Goal: Information Seeking & Learning: Learn about a topic

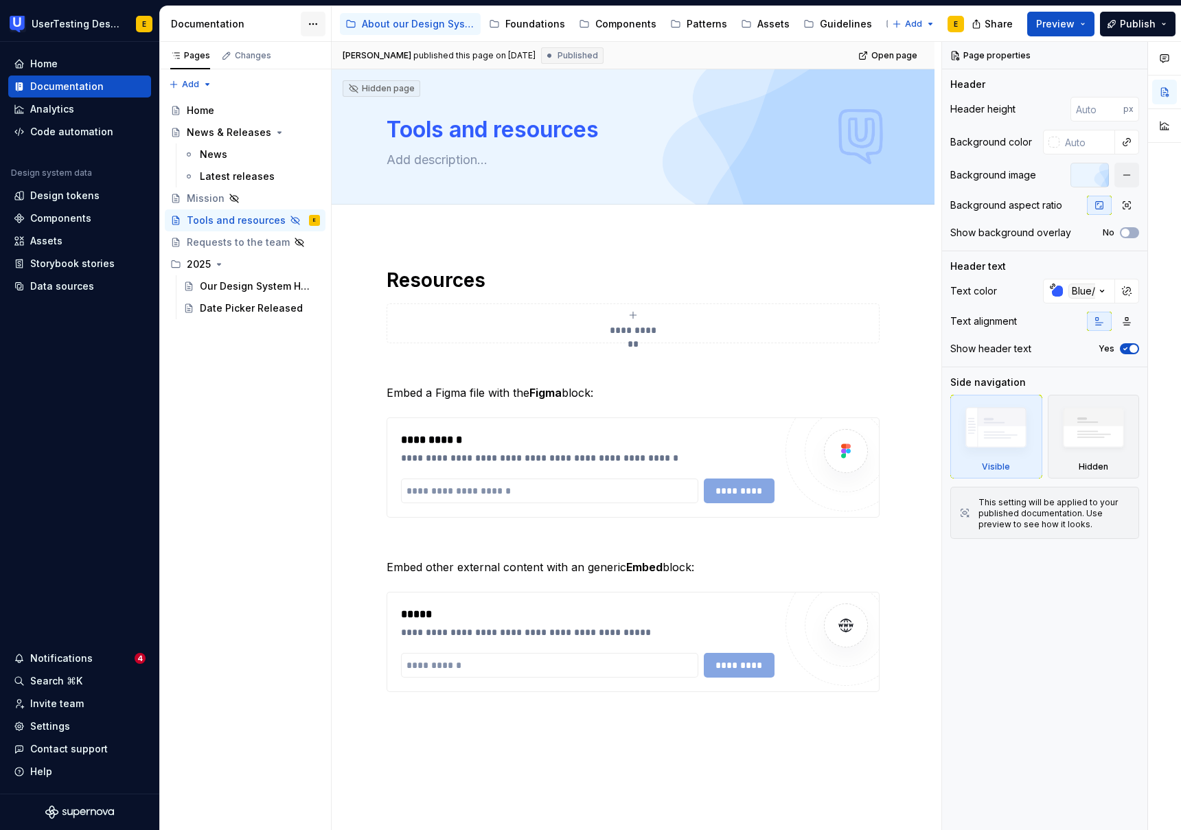
click at [316, 18] on html "UserTesting Design System E Home Documentation Analytics Code automation Design…" at bounding box center [590, 415] width 1181 height 830
click at [310, 26] on html "UserTesting Design System E Home Documentation Analytics Code automation Design…" at bounding box center [590, 415] width 1181 height 830
click at [311, 26] on html "UserTesting Design System E Home Documentation Analytics Code automation Design…" at bounding box center [590, 415] width 1181 height 830
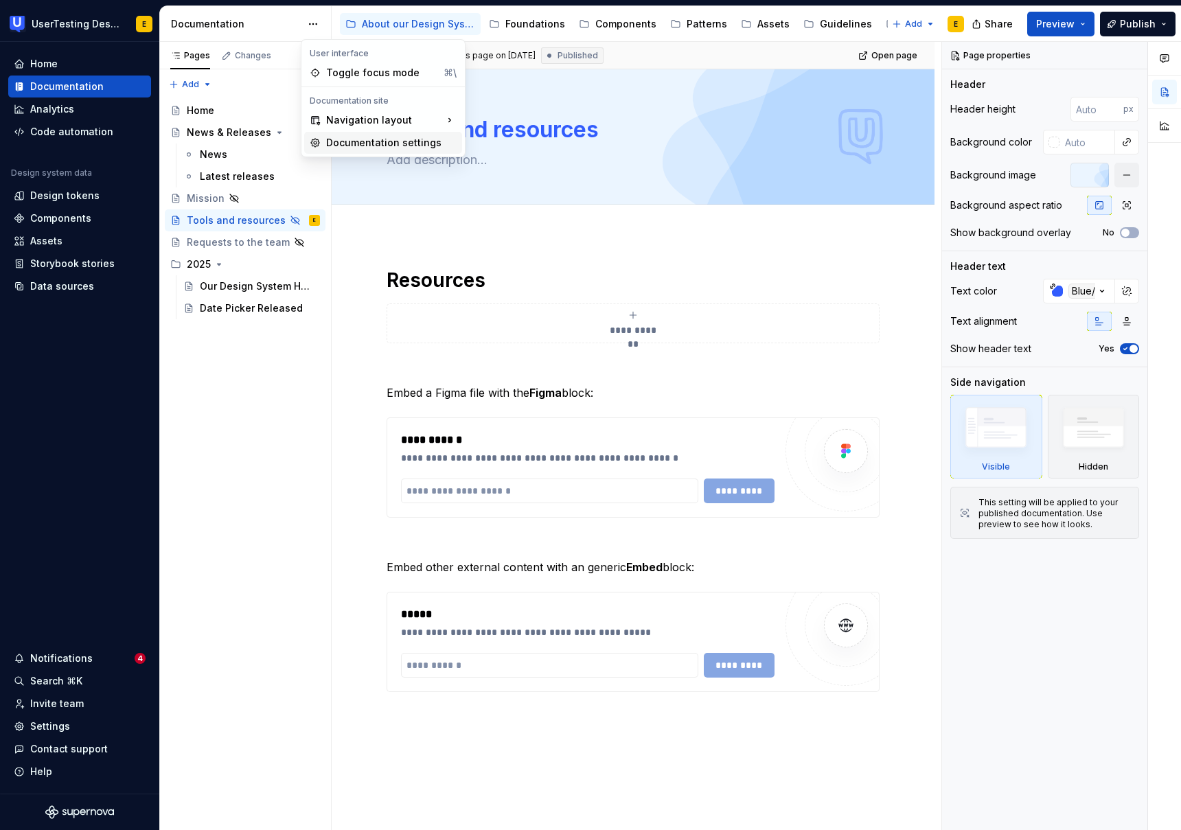
click at [383, 143] on div "Documentation settings" at bounding box center [391, 143] width 130 height 14
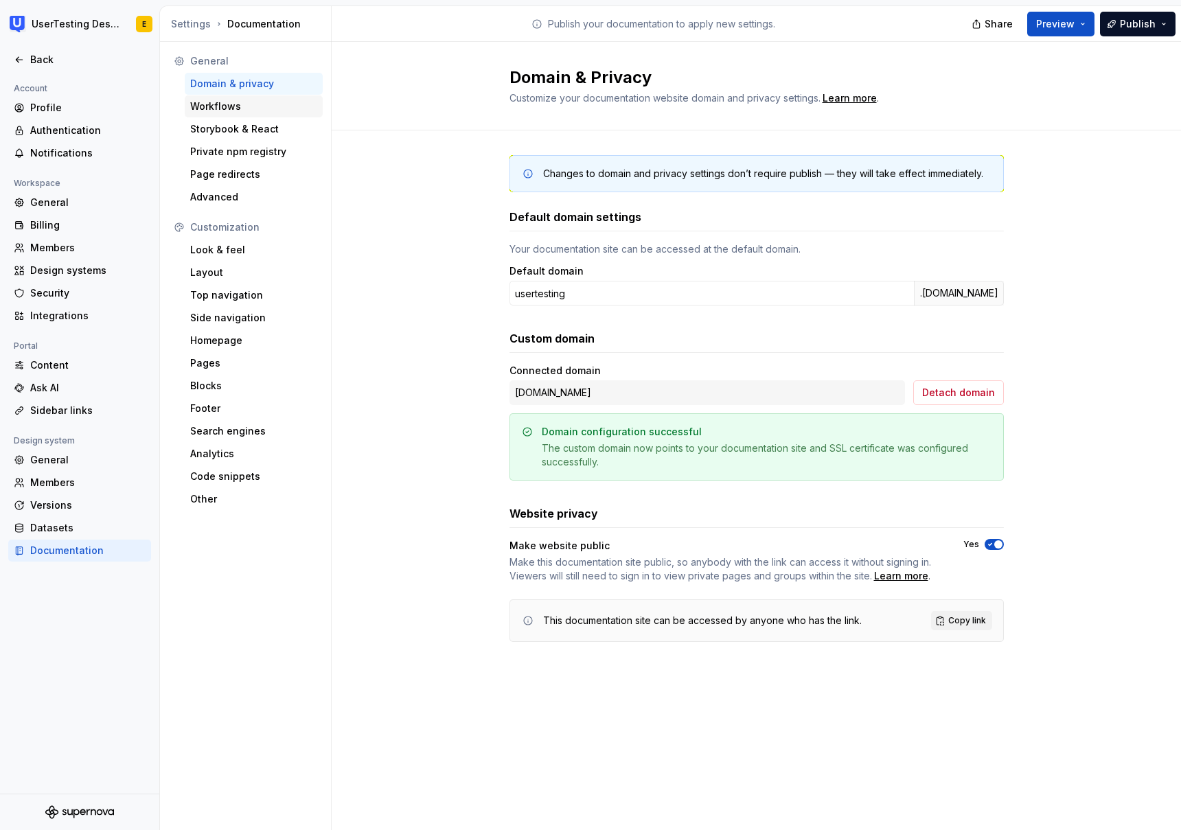
click at [226, 113] on div "Workflows" at bounding box center [254, 106] width 138 height 22
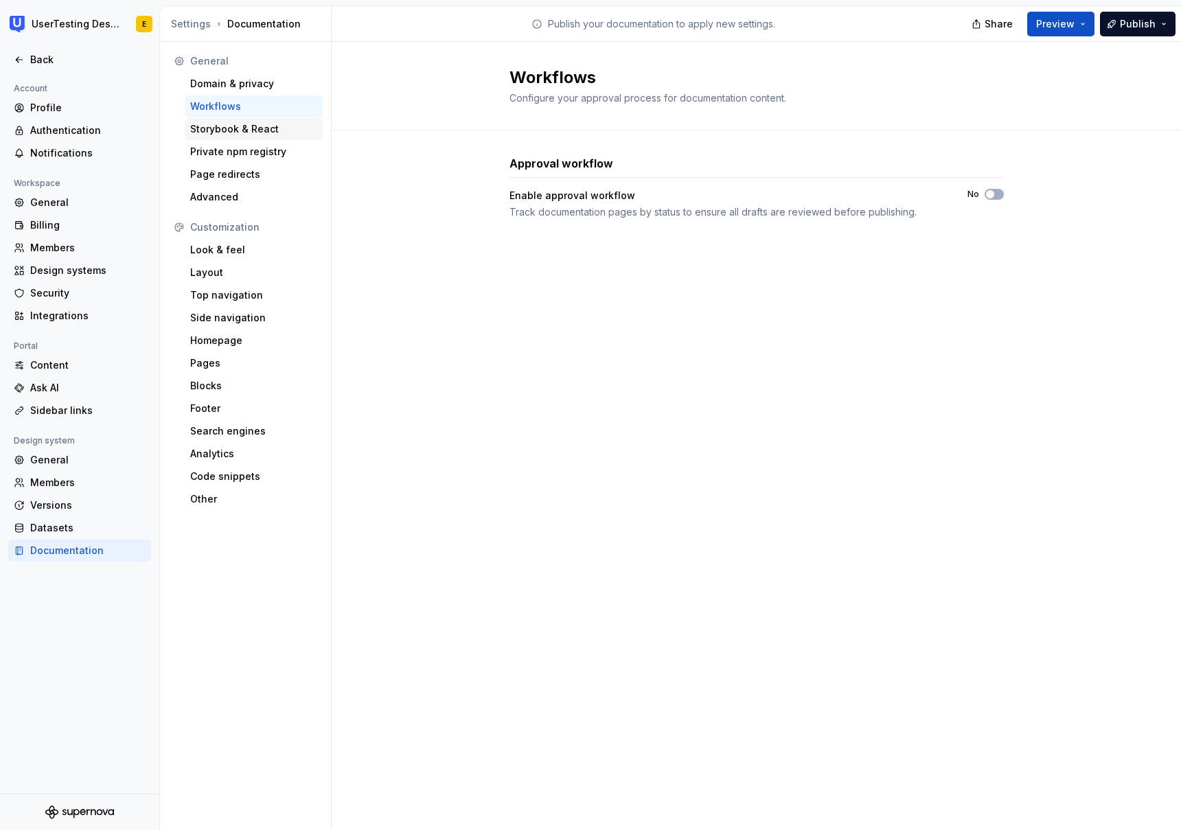
click at [236, 135] on div "Storybook & React" at bounding box center [253, 129] width 127 height 14
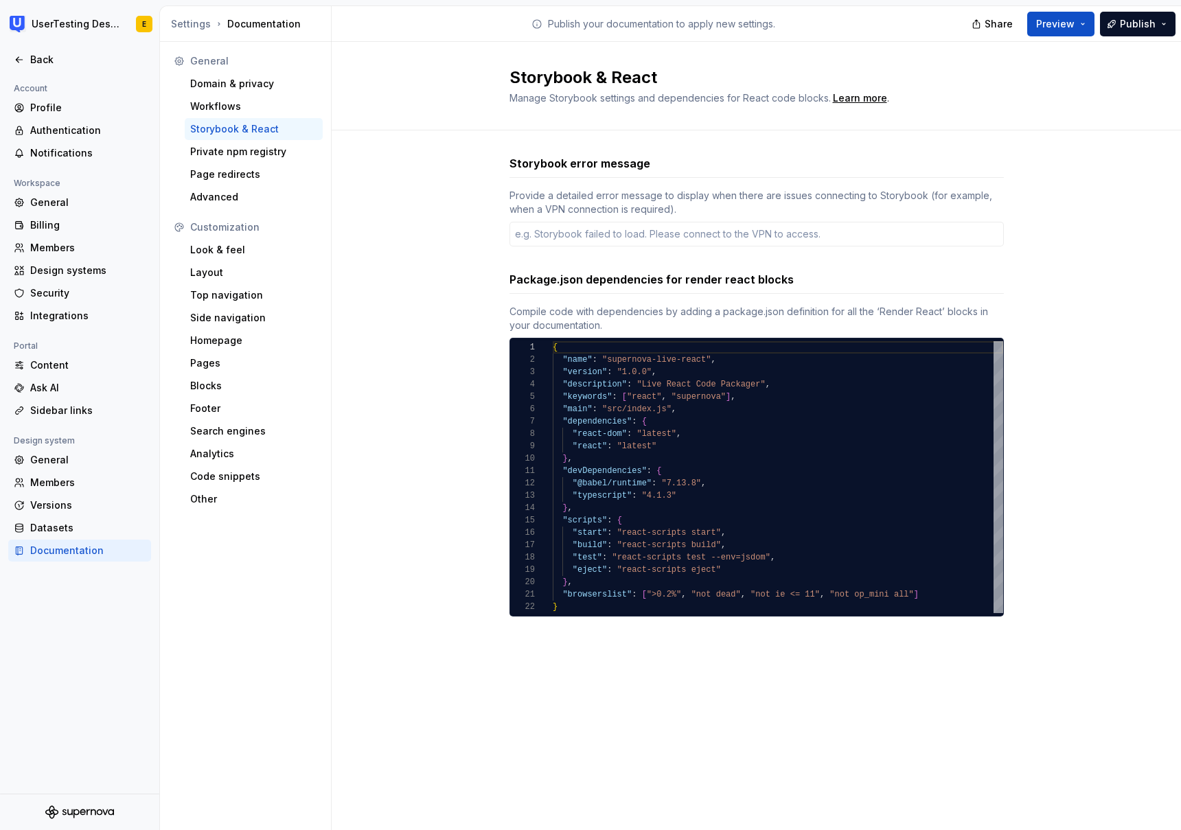
type textarea "*"
click at [247, 157] on div "Private npm registry" at bounding box center [253, 152] width 127 height 14
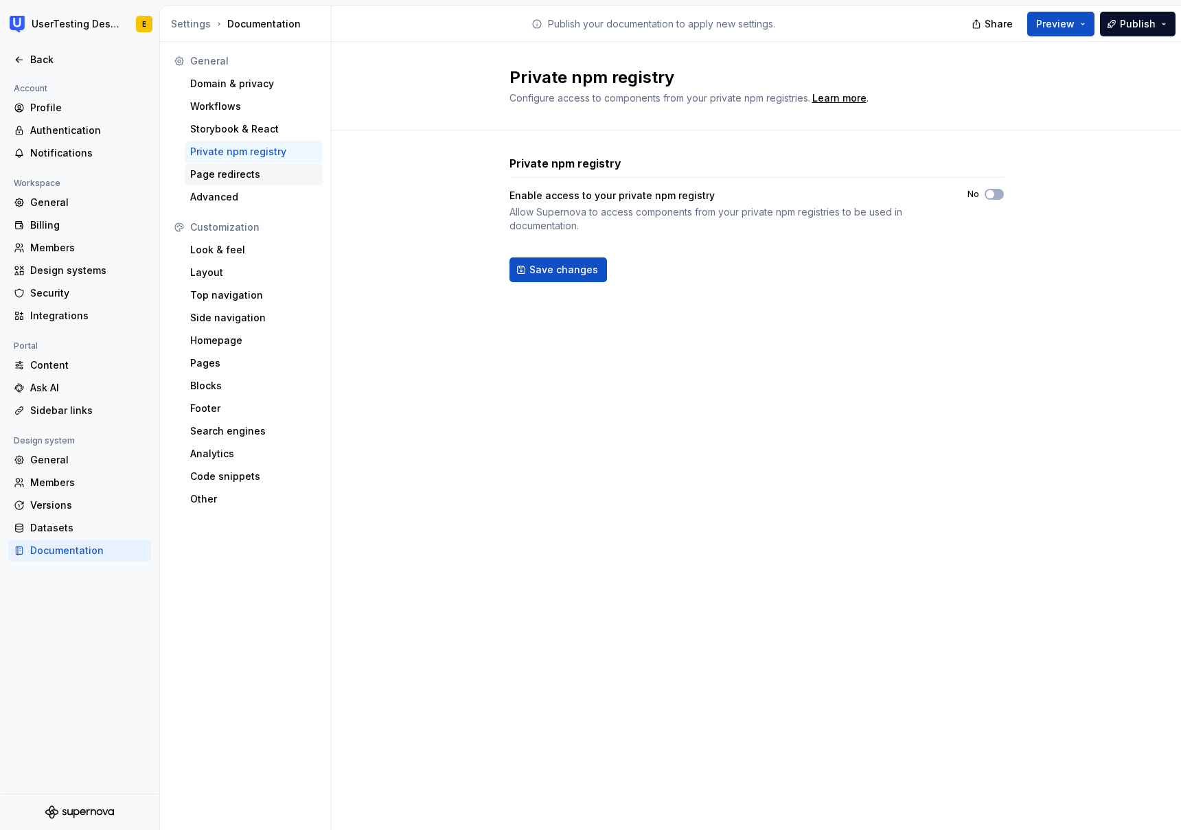
click at [242, 183] on div "Page redirects" at bounding box center [254, 174] width 138 height 22
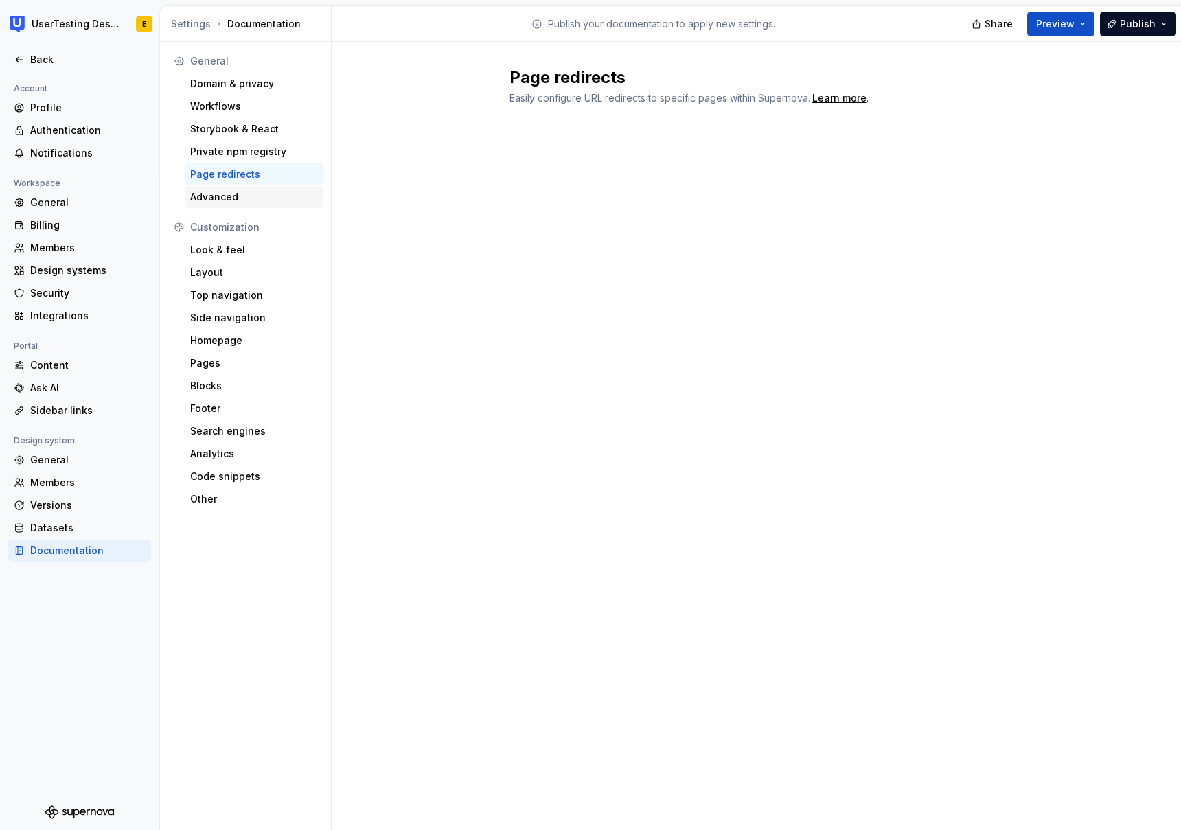
click at [238, 200] on div "Advanced" at bounding box center [253, 197] width 127 height 14
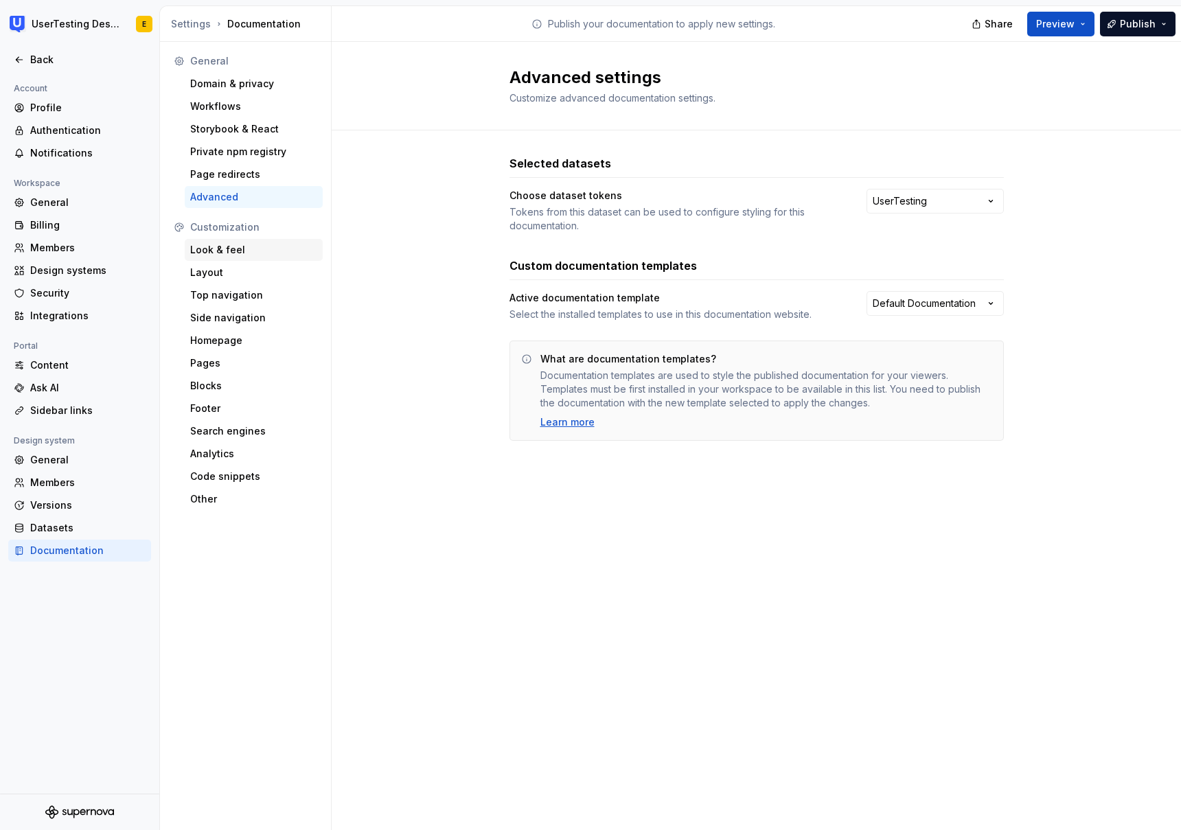
click at [238, 251] on div "Look & feel" at bounding box center [253, 250] width 127 height 14
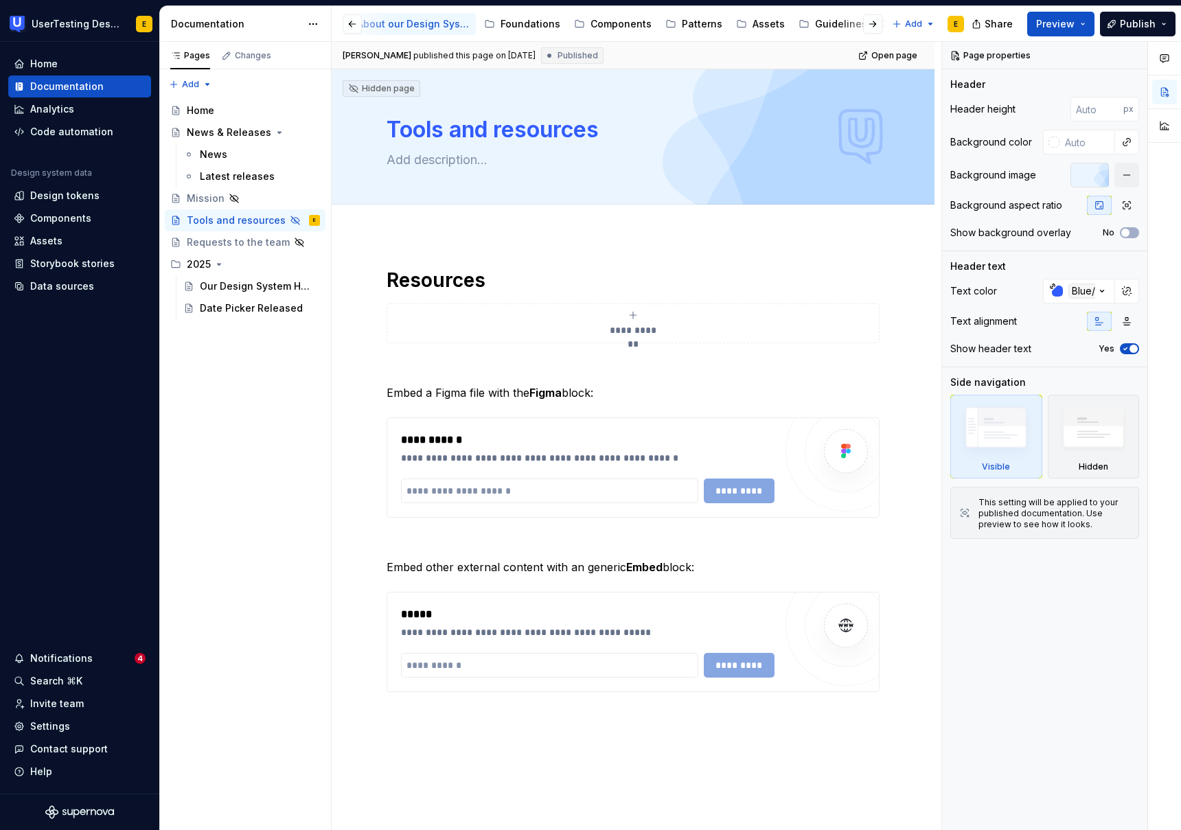
scroll to position [0, 5]
click at [214, 116] on div "Home" at bounding box center [253, 110] width 133 height 19
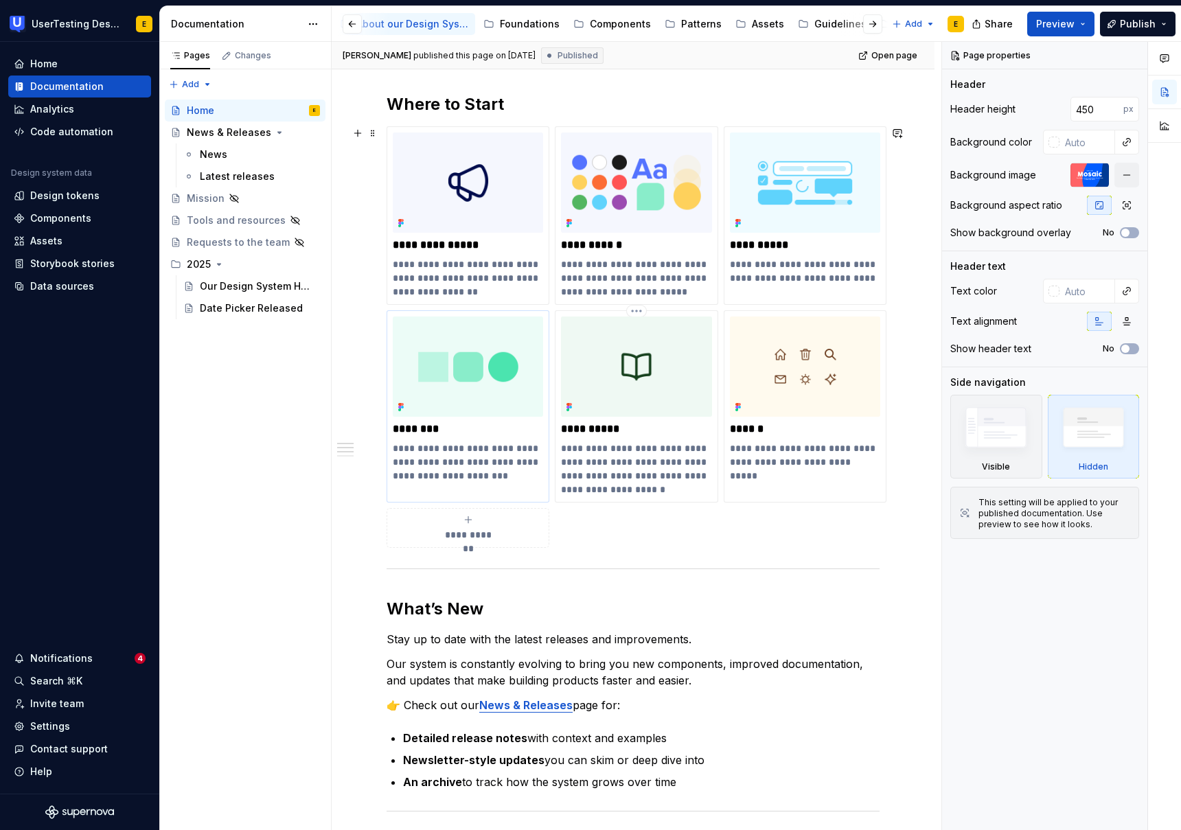
scroll to position [590, 0]
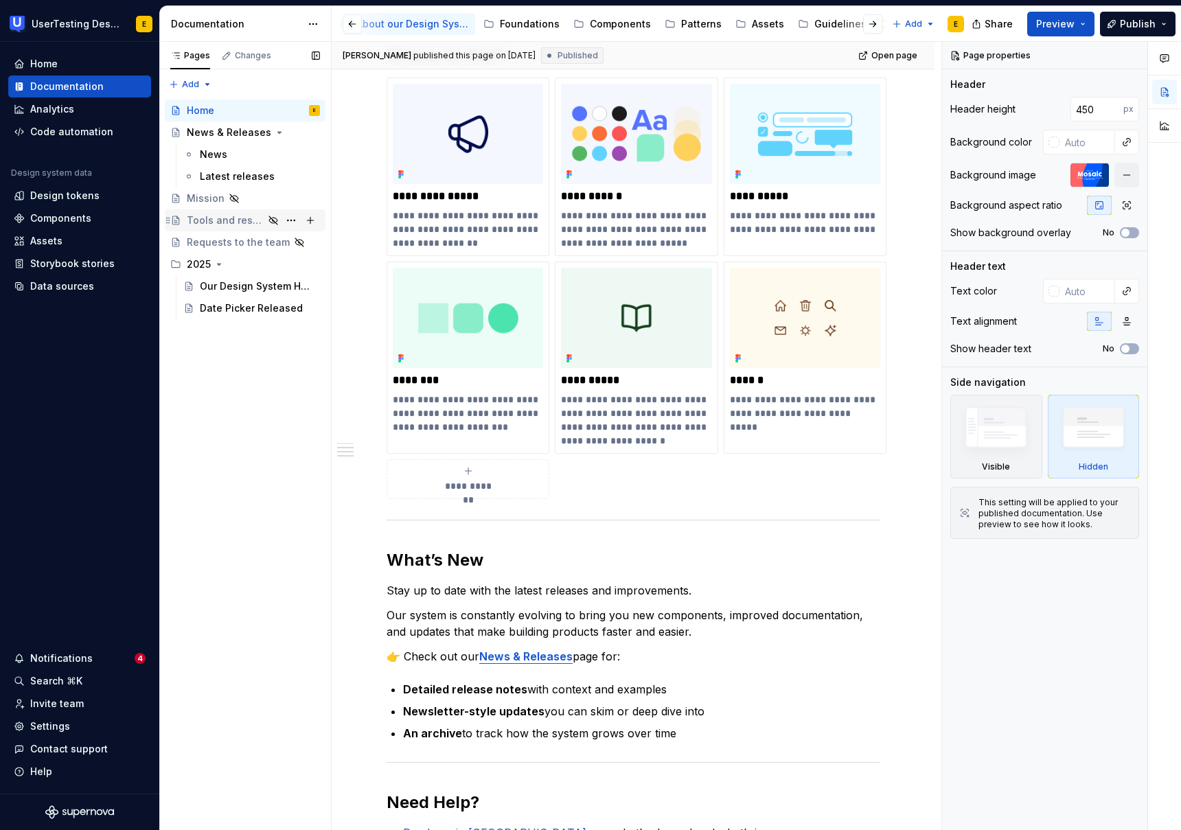
click at [204, 222] on div "Tools and resources" at bounding box center [225, 221] width 77 height 14
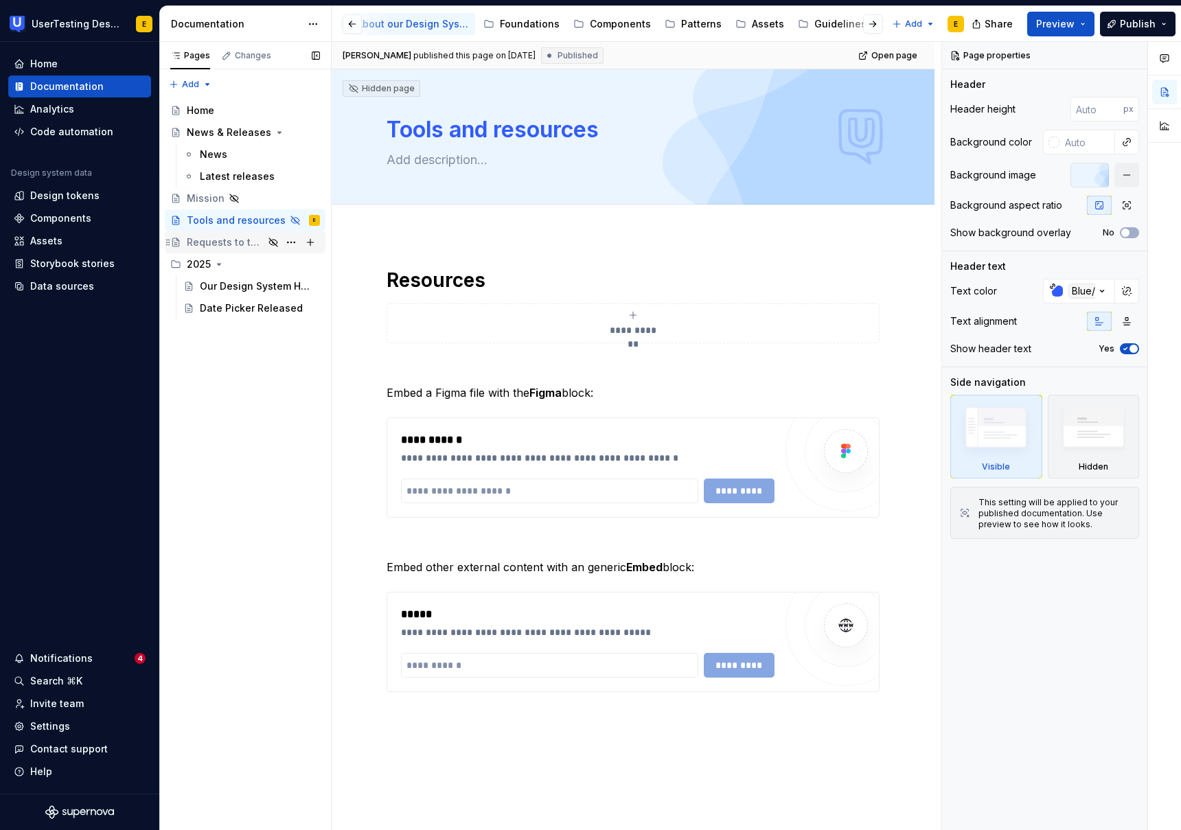
click at [227, 246] on div "Requests to the team" at bounding box center [225, 242] width 77 height 14
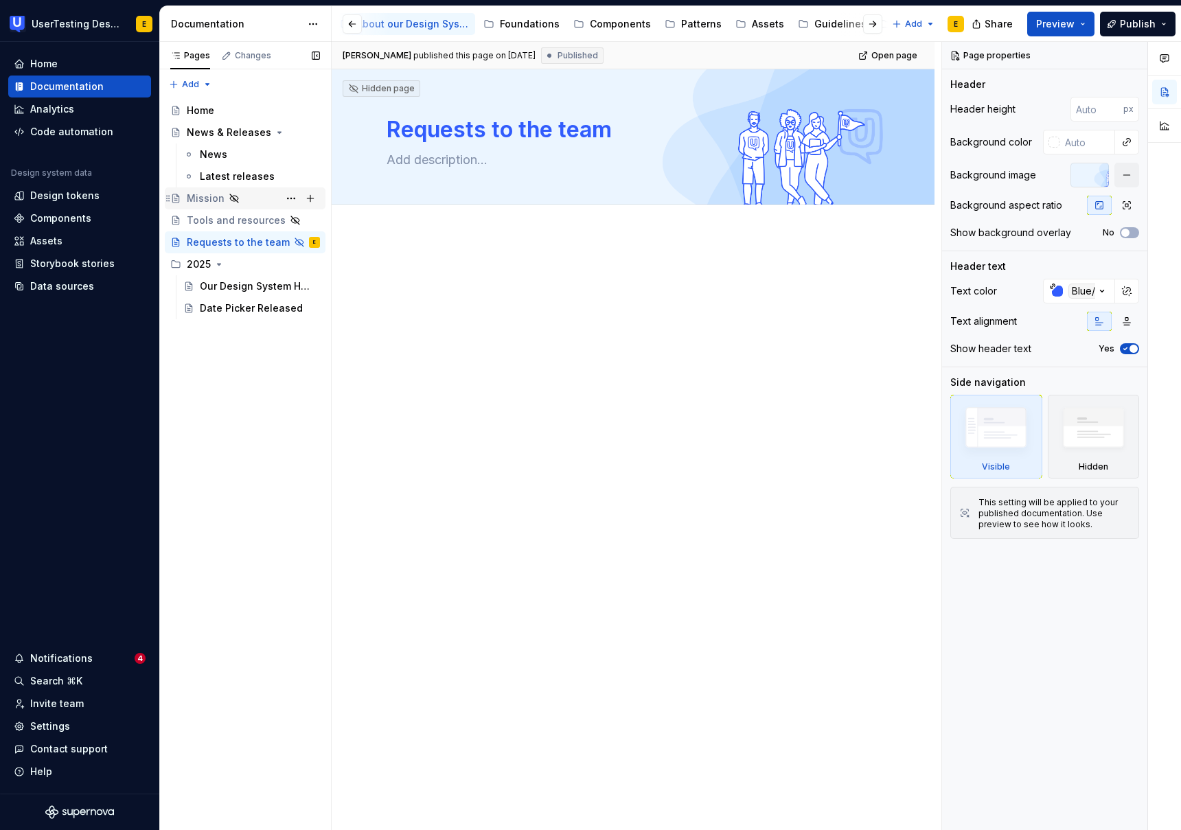
click at [196, 203] on div "Mission" at bounding box center [206, 199] width 38 height 14
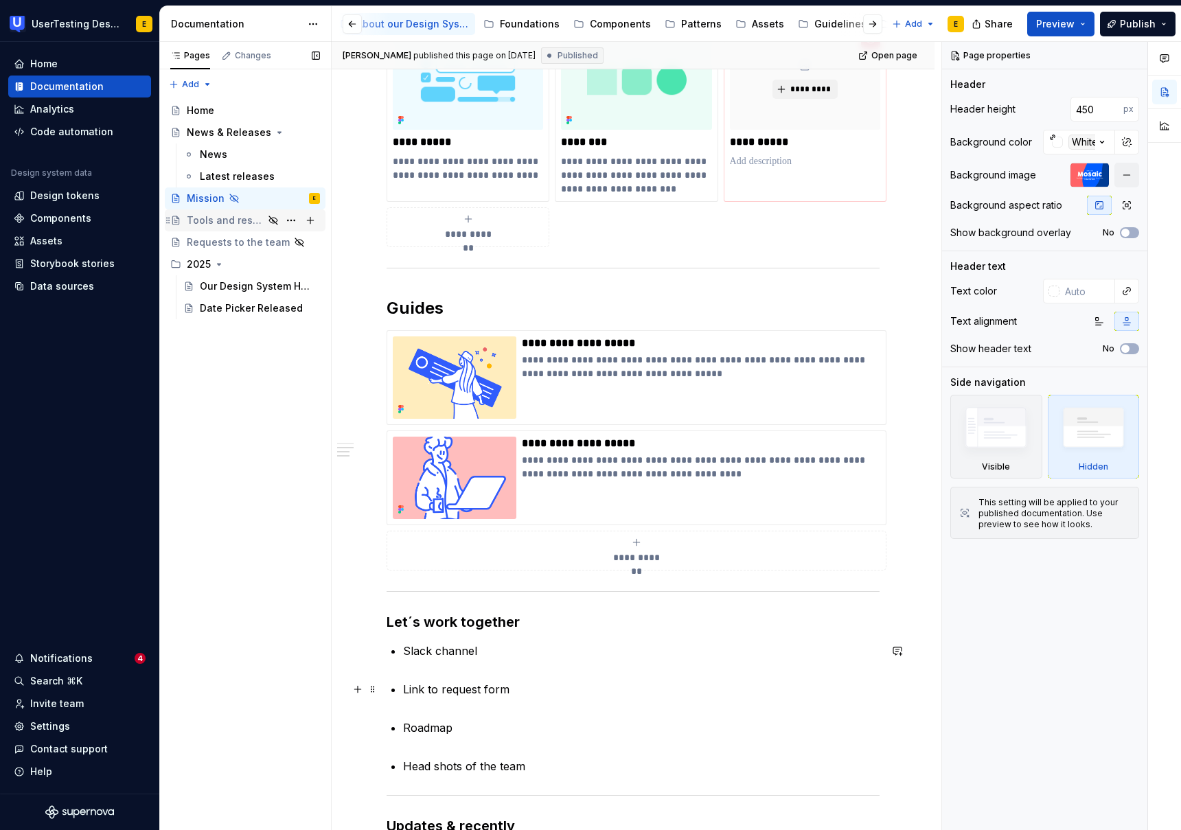
scroll to position [703, 0]
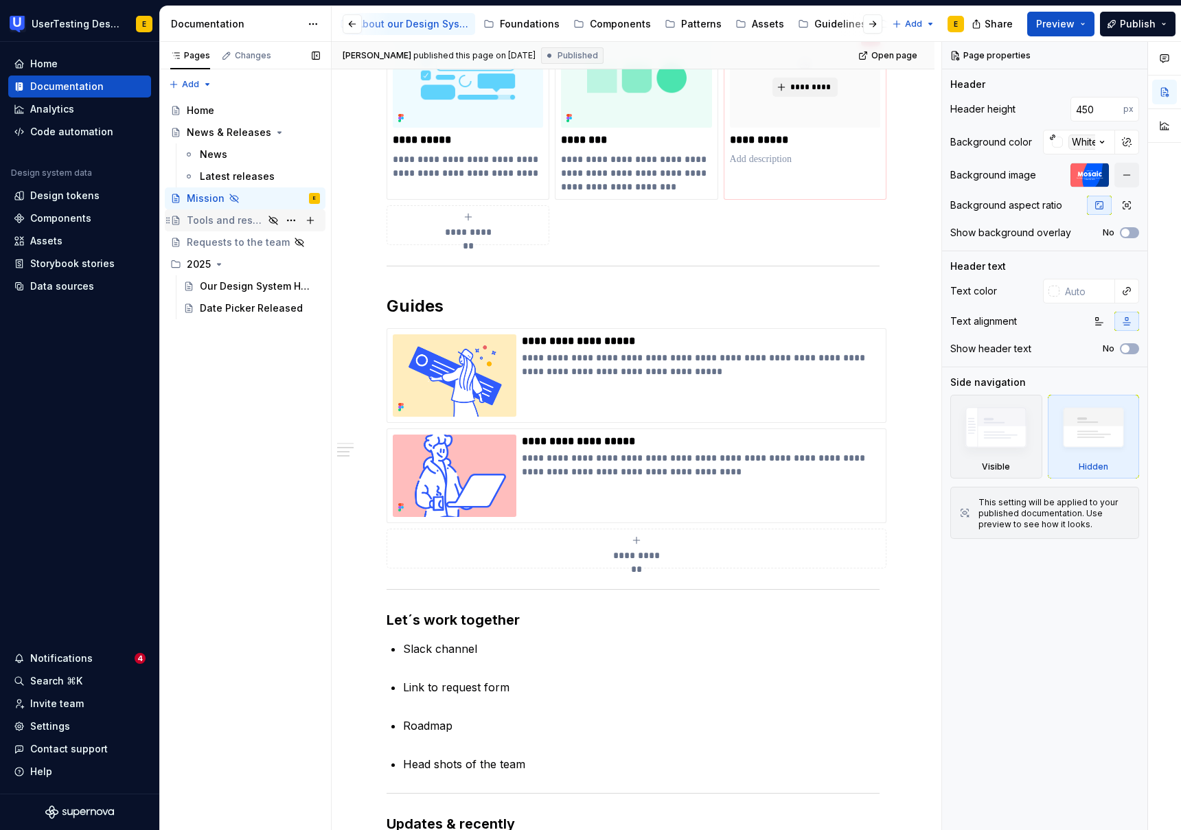
click at [224, 221] on div "Tools and resources" at bounding box center [225, 221] width 77 height 14
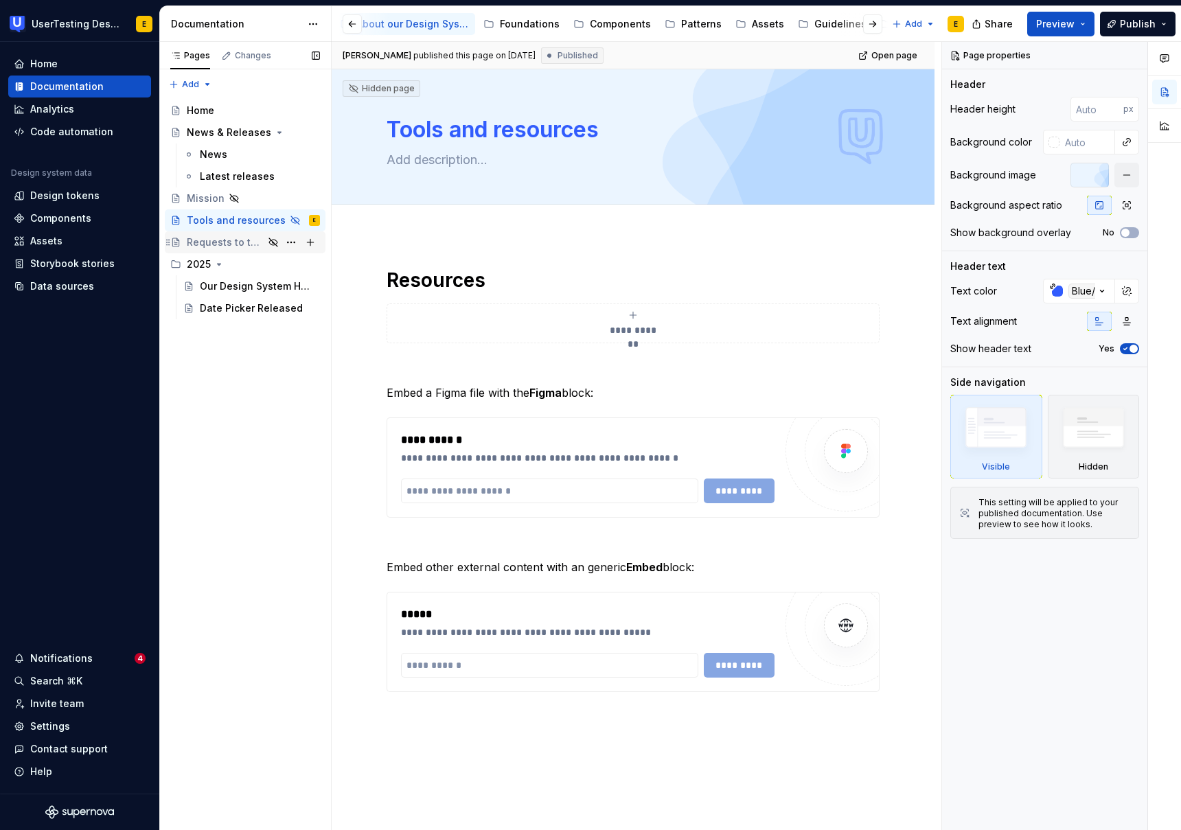
click at [214, 240] on div "Requests to the team" at bounding box center [225, 242] width 77 height 14
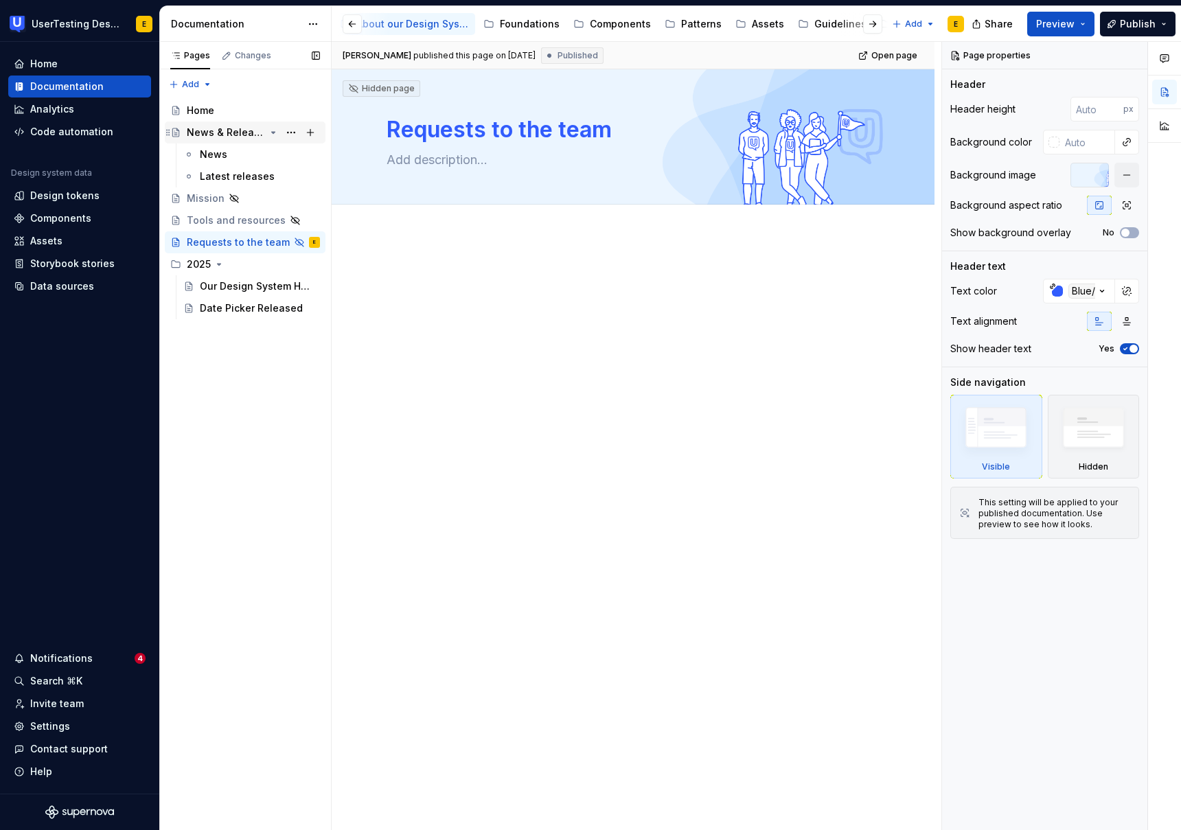
click at [223, 128] on div "News & Releases" at bounding box center [226, 133] width 78 height 14
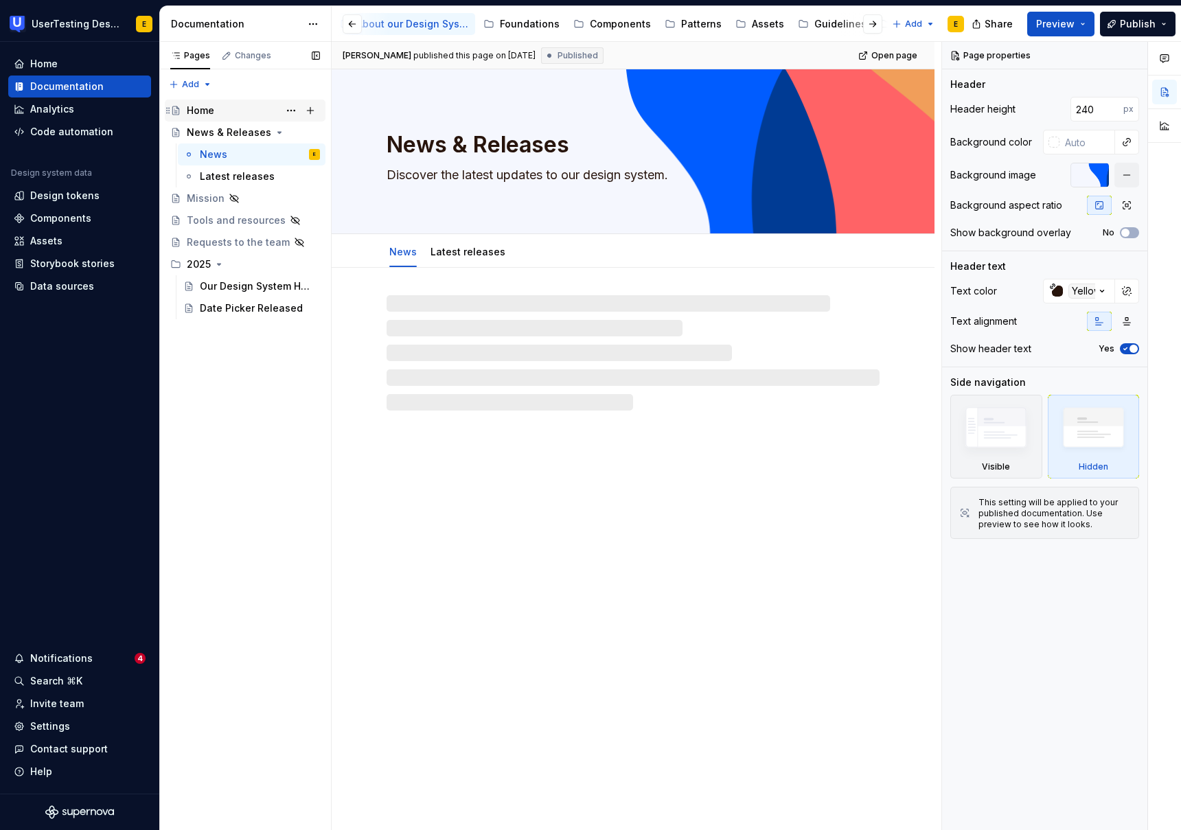
click at [198, 108] on div "Home" at bounding box center [200, 111] width 27 height 14
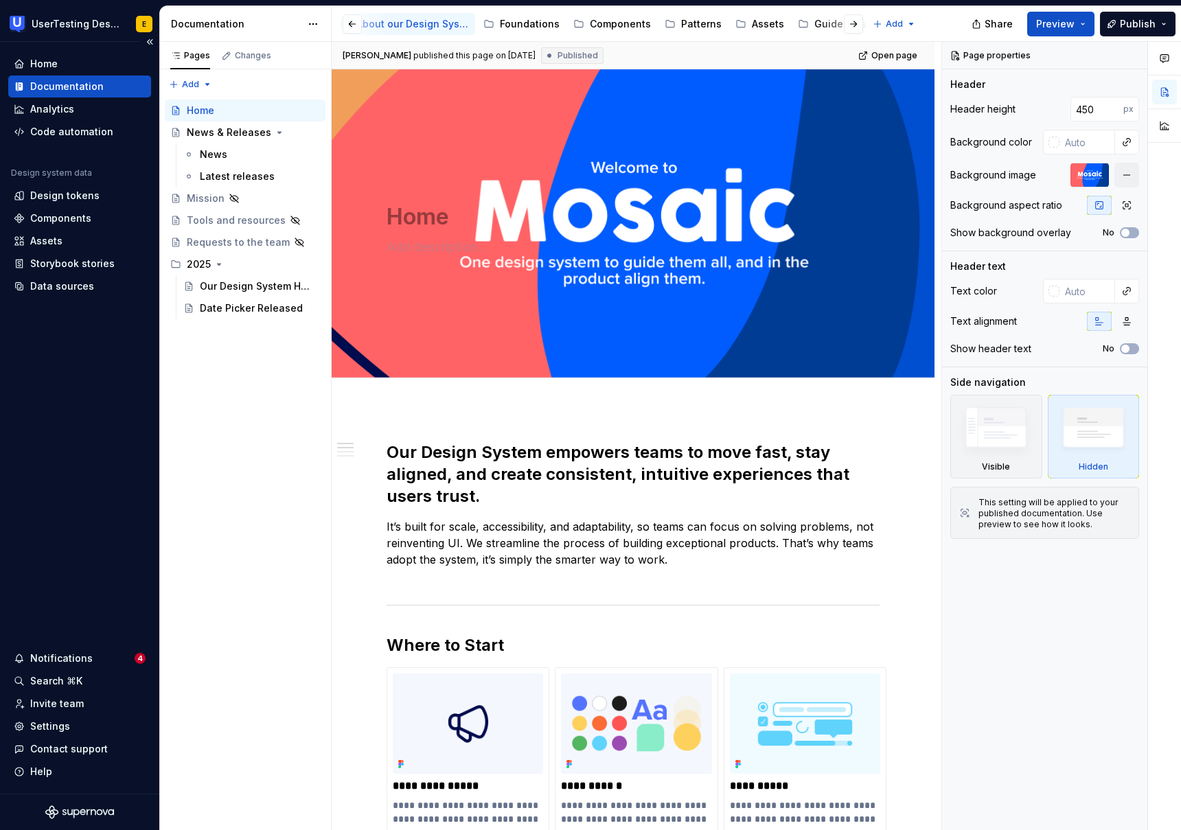
type textarea "*"
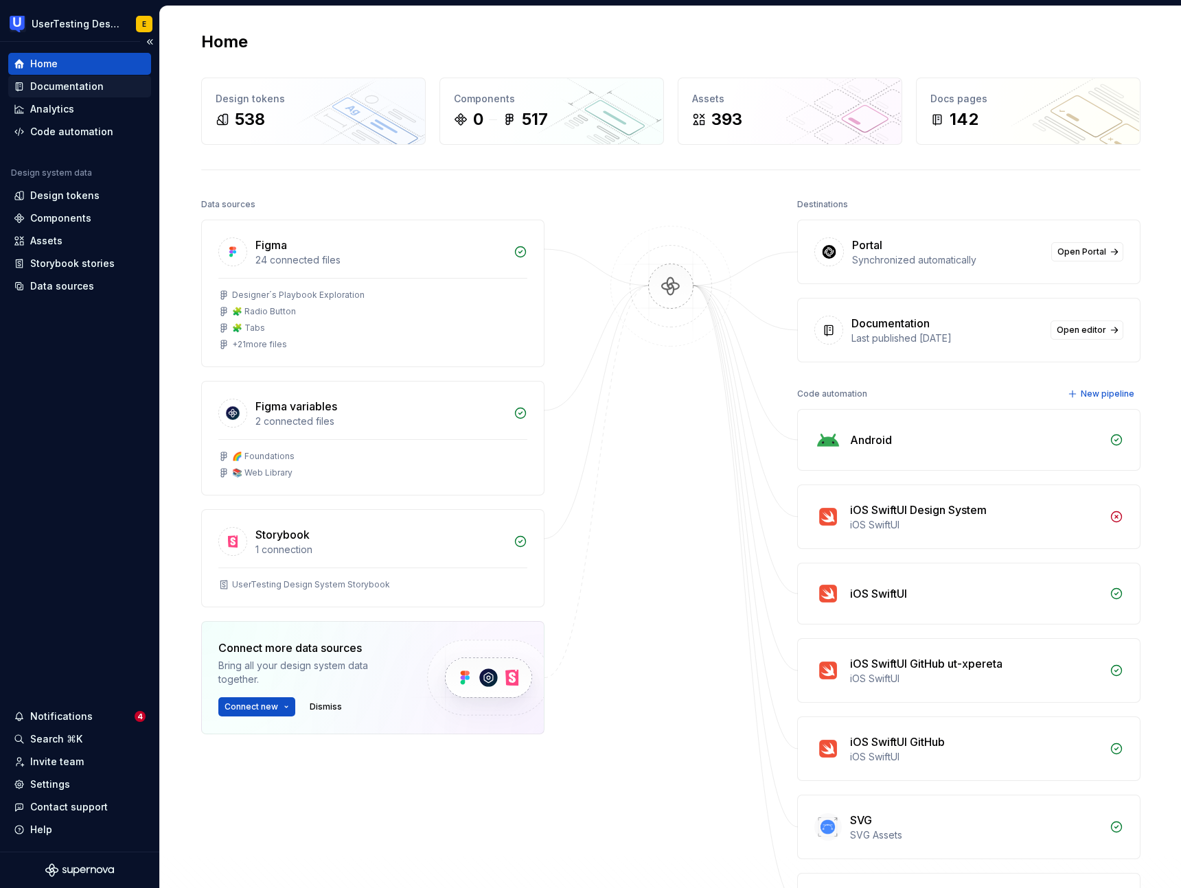
click at [78, 87] on div "Documentation" at bounding box center [66, 87] width 73 height 14
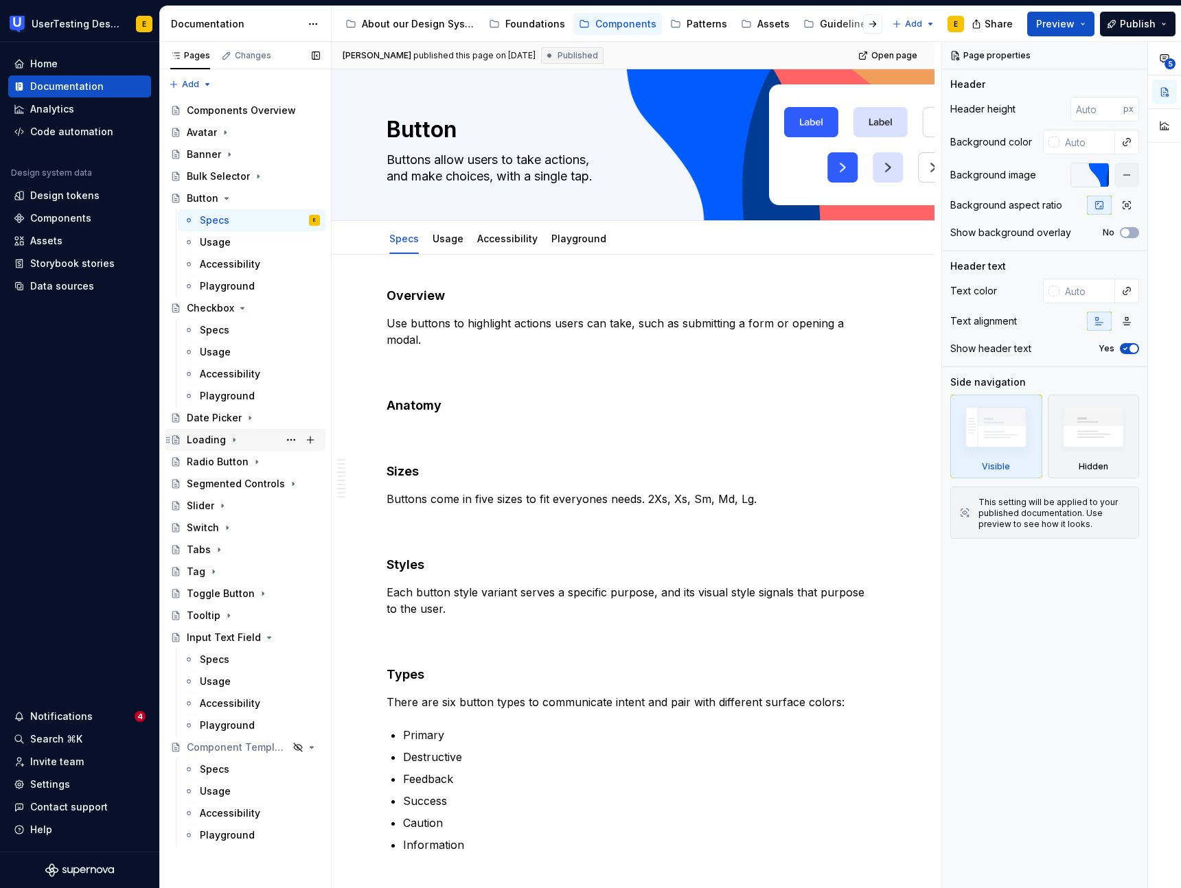
click at [218, 435] on div "Loading" at bounding box center [206, 440] width 39 height 14
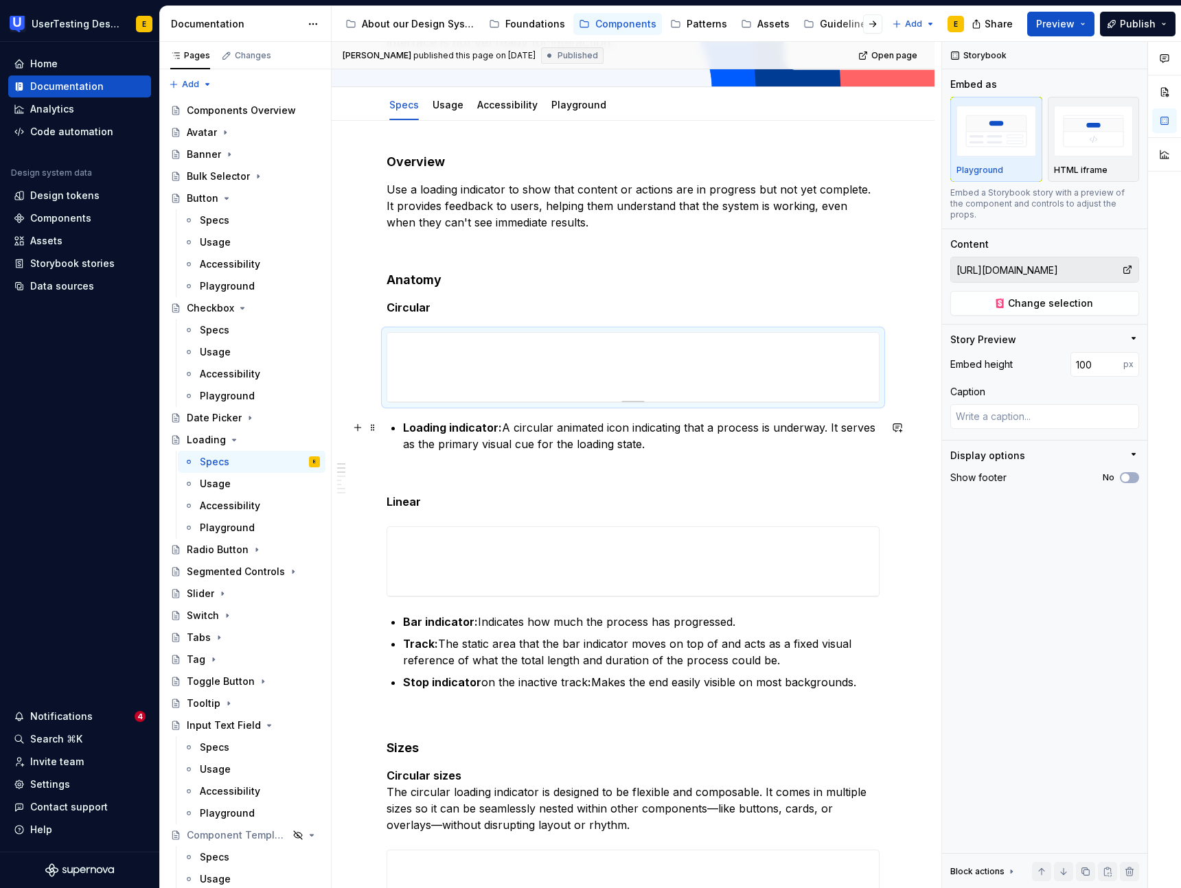
scroll to position [163, 0]
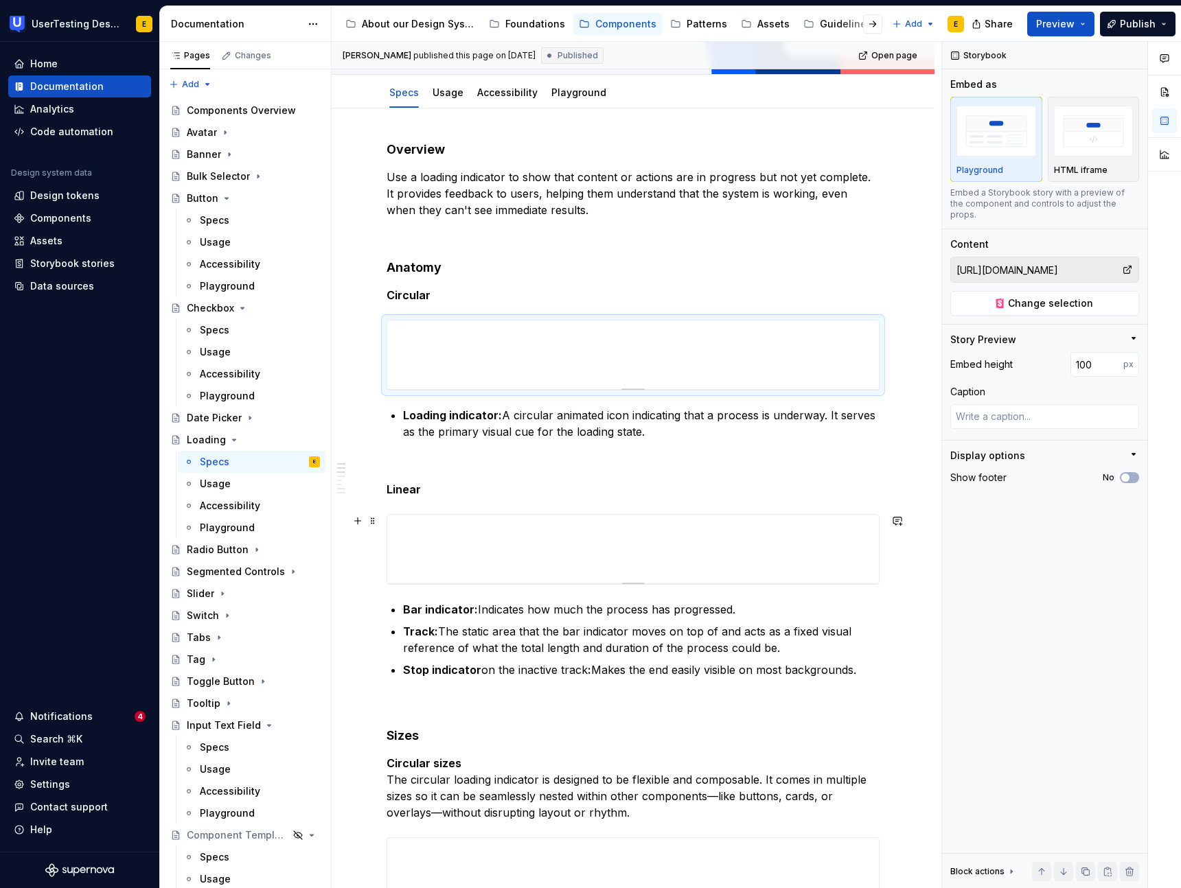
type textarea "*"
type input "https://toolkit-staging.usertesting.com/loadinganatomystorybook/storybook/?path…"
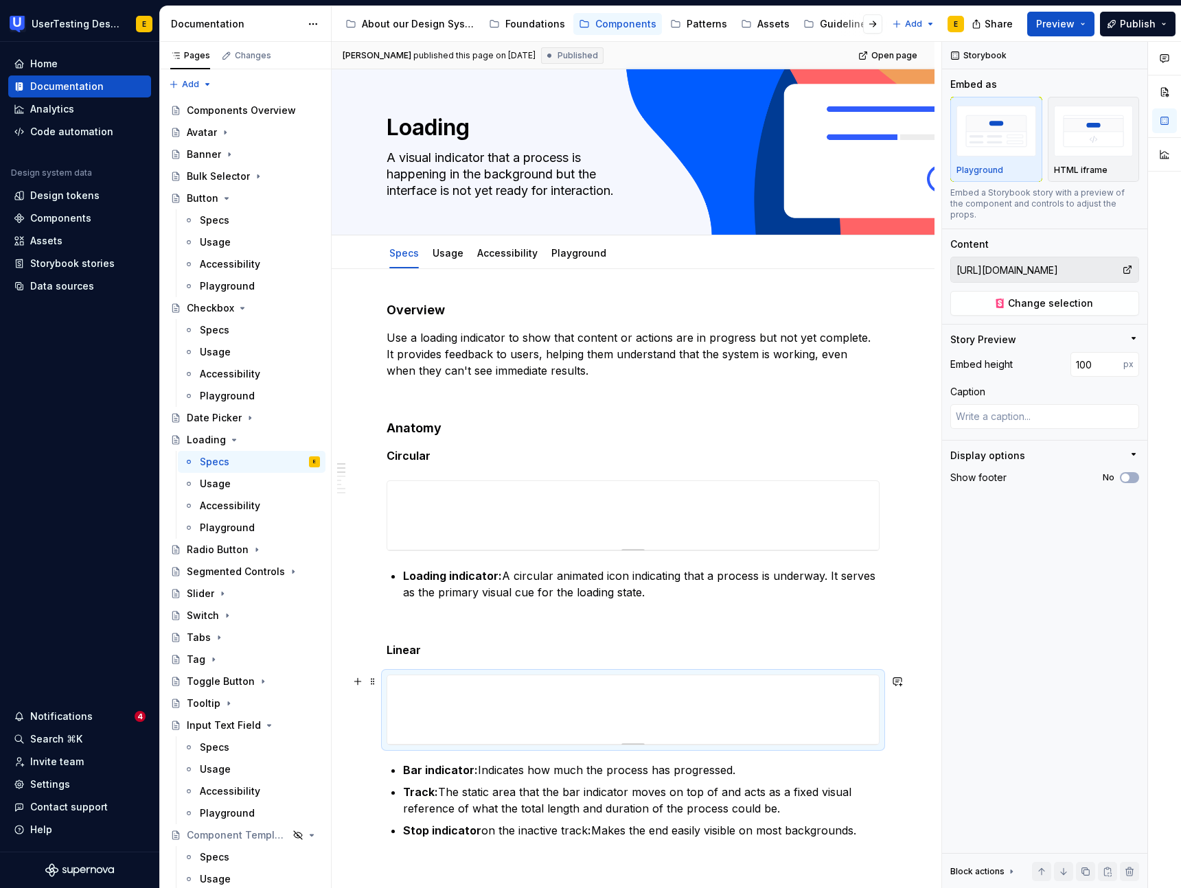
scroll to position [0, 0]
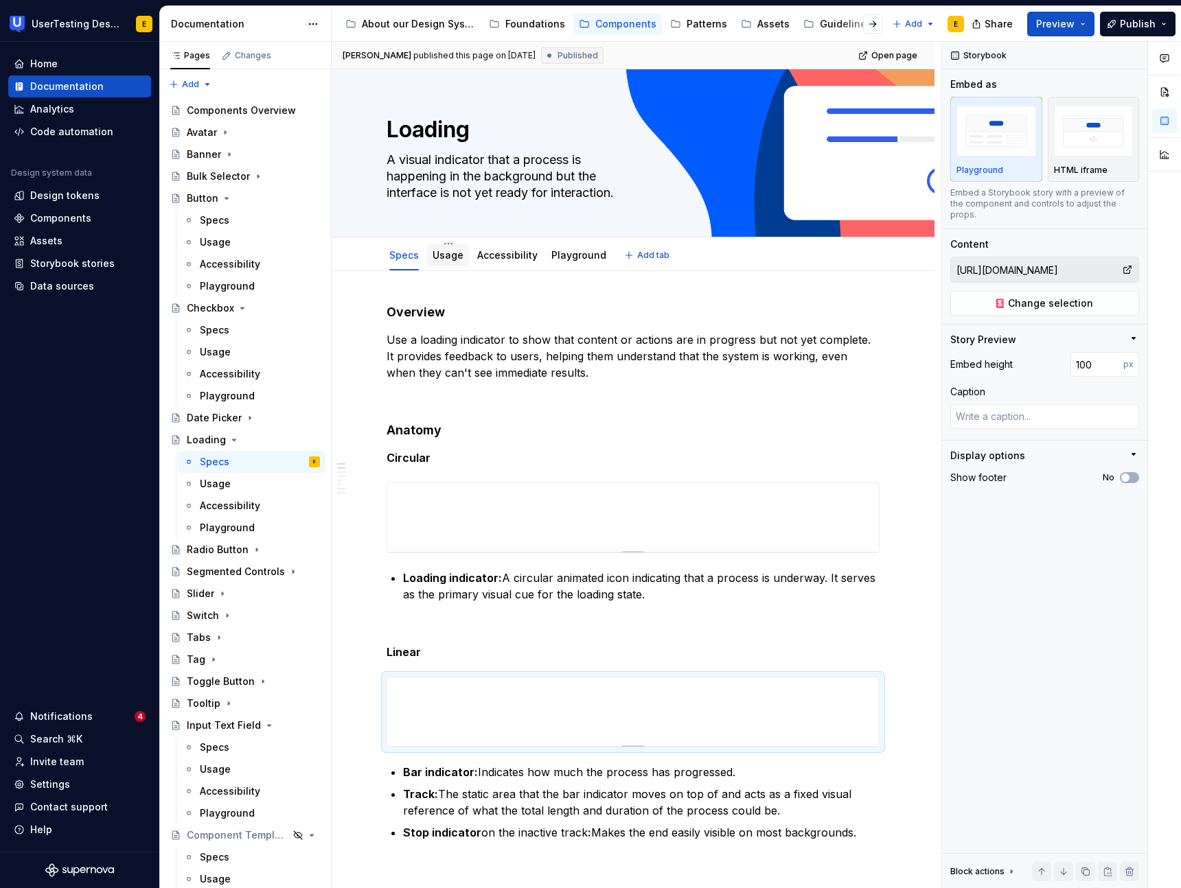
click at [447, 257] on link "Usage" at bounding box center [448, 255] width 31 height 12
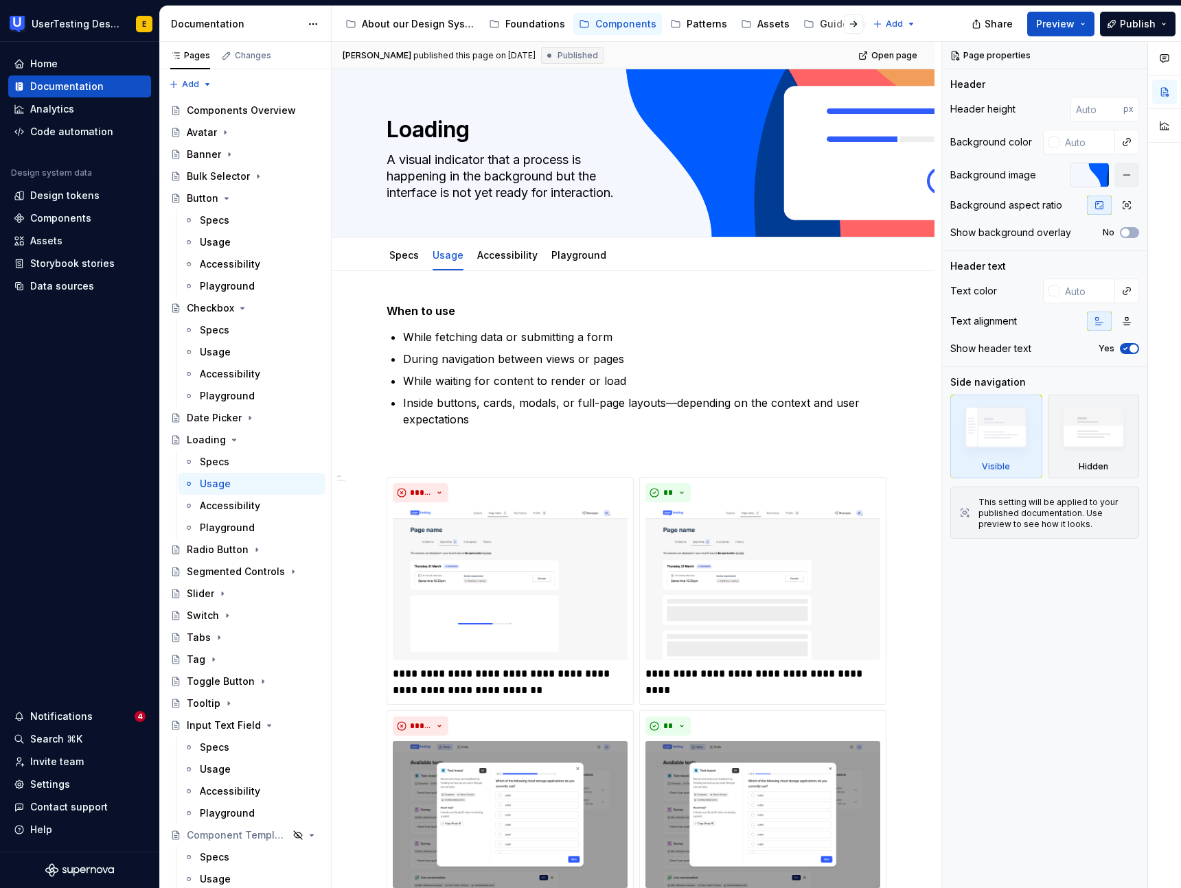
type textarea "*"
